Goal: Check status: Check status

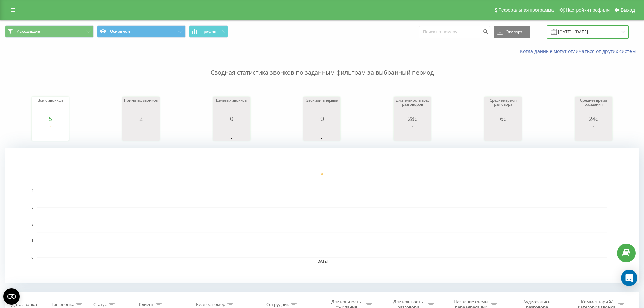
click at [608, 28] on input "[DATE] - [DATE]" at bounding box center [588, 31] width 82 height 13
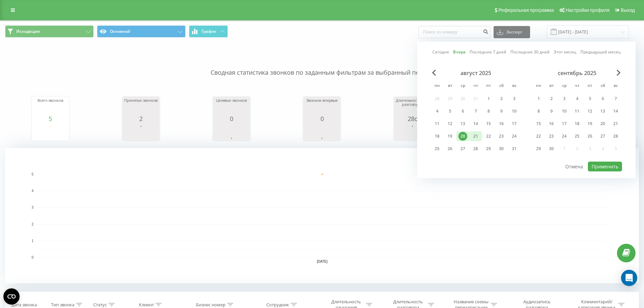
click at [474, 138] on div "21" at bounding box center [475, 136] width 9 height 9
click at [593, 167] on button "Применить" at bounding box center [605, 167] width 34 height 10
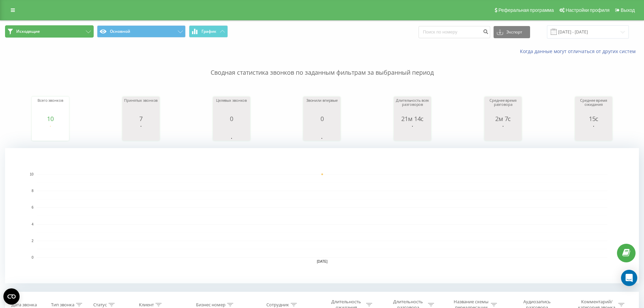
click at [67, 34] on button "Исходящие" at bounding box center [49, 31] width 89 height 12
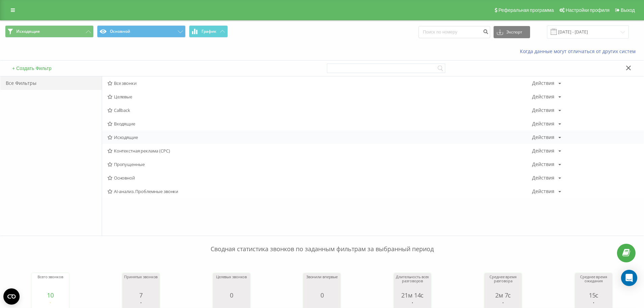
click at [123, 139] on span "Исходящие" at bounding box center [319, 137] width 424 height 5
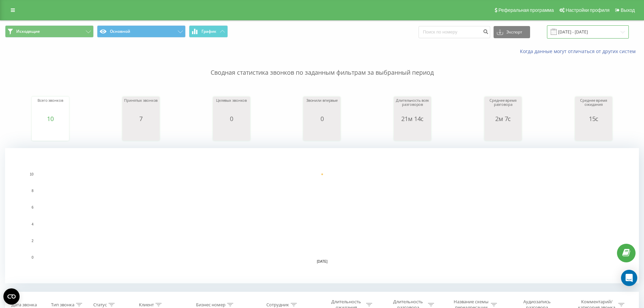
click at [599, 36] on input "[DATE] - [DATE]" at bounding box center [588, 31] width 82 height 13
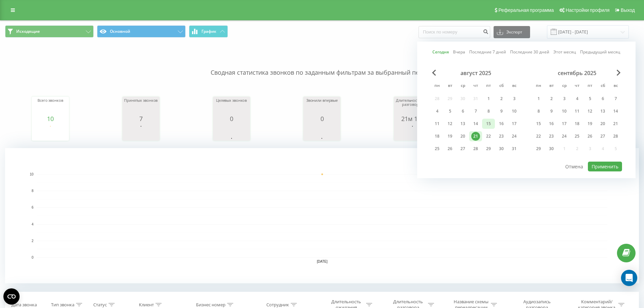
click at [489, 124] on div "15" at bounding box center [488, 123] width 9 height 9
click at [478, 135] on div "21" at bounding box center [475, 136] width 9 height 9
click at [599, 169] on button "Применить" at bounding box center [605, 167] width 34 height 10
type input "[DATE] - [DATE]"
